Goal: Task Accomplishment & Management: Use online tool/utility

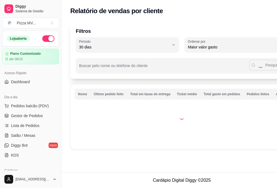
select select "30"
select select "HIGHEST_TOTAL_SPENT_WITH_ORDERS"
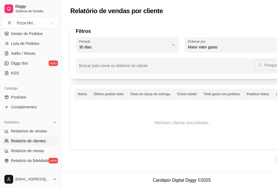
scroll to position [27, 0]
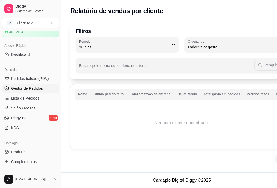
click at [32, 88] on span "Gestor de Pedidos" at bounding box center [27, 88] width 32 height 5
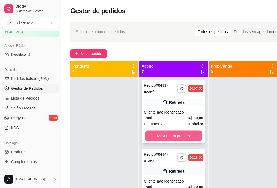
click at [174, 137] on button "Mover para preparo" at bounding box center [174, 136] width 58 height 11
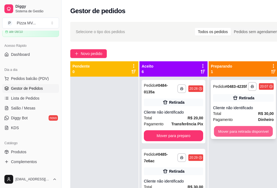
click at [237, 129] on button "Mover para retirada disponível" at bounding box center [243, 131] width 59 height 11
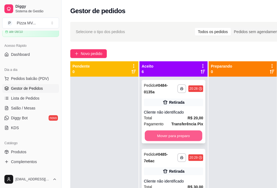
click at [181, 134] on button "Mover para preparo" at bounding box center [174, 136] width 58 height 11
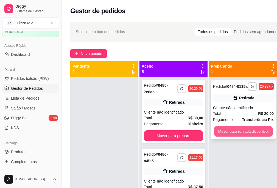
click at [232, 131] on button "Mover para retirada disponível" at bounding box center [243, 131] width 59 height 11
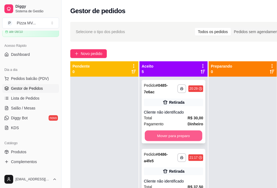
click at [187, 134] on button "Mover para preparo" at bounding box center [174, 136] width 58 height 11
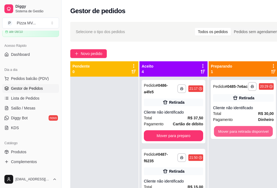
click at [232, 132] on button "Mover para retirada disponível" at bounding box center [243, 131] width 59 height 11
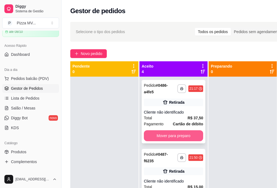
click at [178, 136] on button "Mover para preparo" at bounding box center [173, 136] width 59 height 11
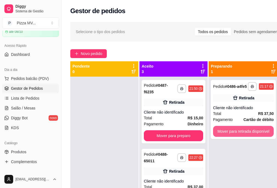
click at [236, 132] on button "Mover para retirada disponível" at bounding box center [243, 131] width 61 height 11
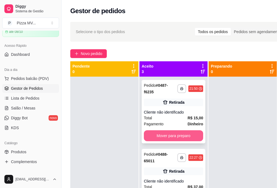
click at [182, 135] on button "Mover para preparo" at bounding box center [173, 136] width 59 height 11
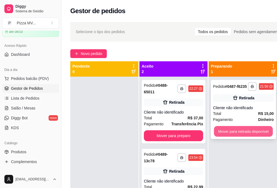
click at [240, 130] on button "Mover para retirada disponível" at bounding box center [243, 131] width 59 height 11
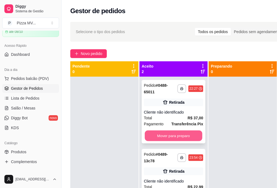
click at [192, 136] on button "Mover para preparo" at bounding box center [174, 136] width 58 height 11
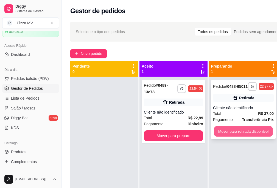
click at [245, 135] on button "Mover para retirada disponível" at bounding box center [243, 131] width 59 height 11
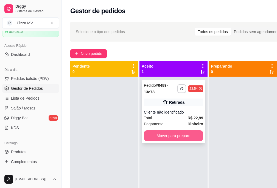
click at [187, 137] on button "Mover para preparo" at bounding box center [173, 136] width 59 height 11
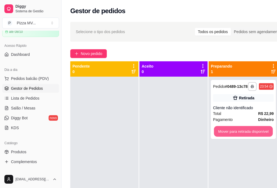
click at [237, 129] on button "Mover para retirada disponível" at bounding box center [243, 131] width 59 height 11
